Goal: Transaction & Acquisition: Obtain resource

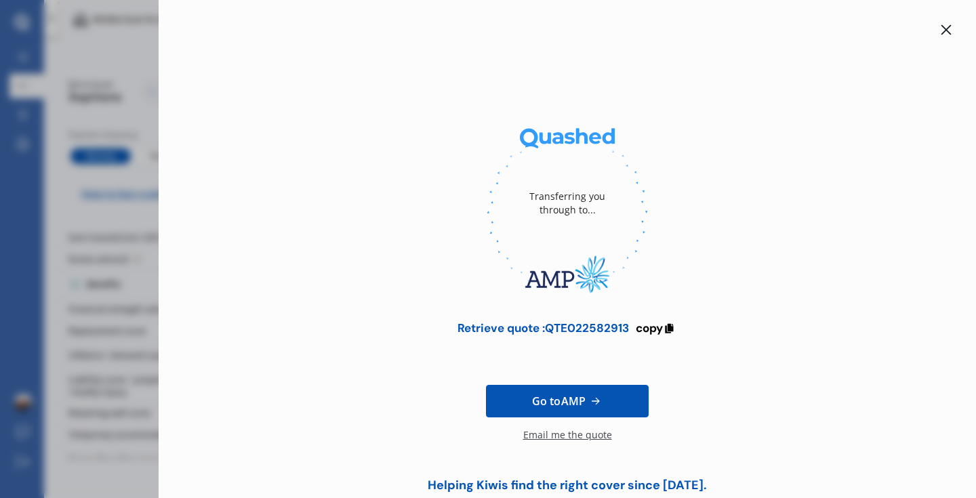
scroll to position [33, 0]
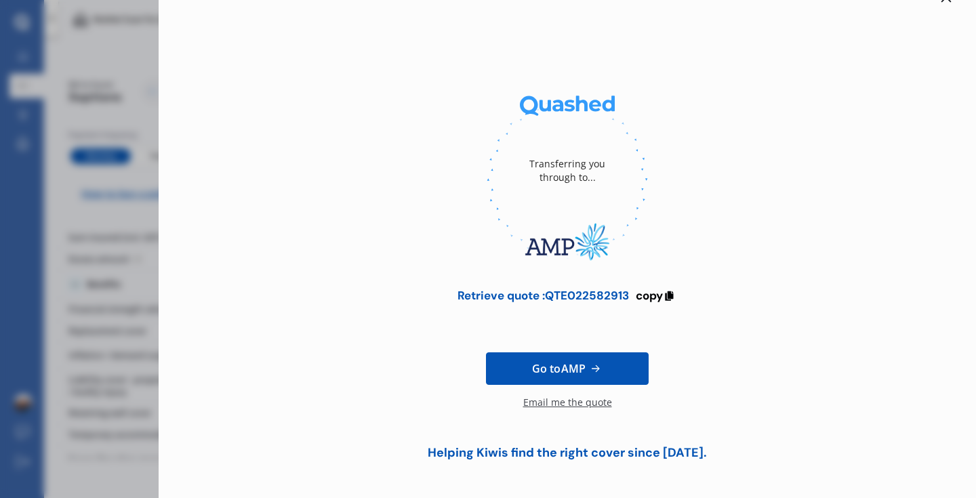
click at [574, 399] on div "Email me the quote" at bounding box center [567, 409] width 89 height 27
click at [147, 239] on div "Transferring you through to... Retrieve quote : QTE022582913 copy Go to AMP Req…" at bounding box center [488, 249] width 976 height 498
